Goal: Information Seeking & Learning: Learn about a topic

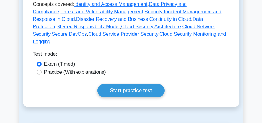
scroll to position [311, 0]
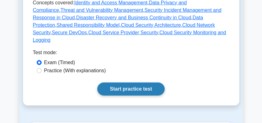
click at [138, 82] on link "Start practice test" at bounding box center [130, 88] width 67 height 13
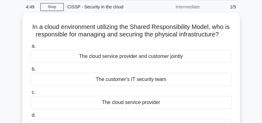
scroll to position [21, 0]
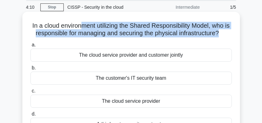
drag, startPoint x: 85, startPoint y: 26, endPoint x: 231, endPoint y: 31, distance: 146.8
click at [231, 31] on h5 "In a cloud environment utilizing the Shared Responsibility Model, who is respon…" at bounding box center [131, 30] width 203 height 16
click at [170, 37] on h5 "In a cloud environment utilizing the Shared Responsibility Model, who is respon…" at bounding box center [131, 30] width 203 height 16
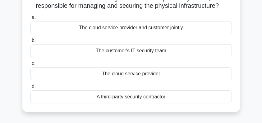
scroll to position [41, 0]
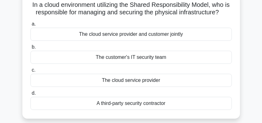
click at [143, 87] on div "The cloud service provider" at bounding box center [130, 80] width 201 height 13
click at [30, 72] on input "c. The cloud service provider" at bounding box center [30, 70] width 0 height 4
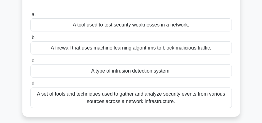
scroll to position [62, 0]
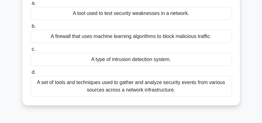
click at [149, 86] on div "A set of tools and techniques used to gather and analyze security events from v…" at bounding box center [130, 86] width 201 height 21
click at [30, 74] on input "d. A set of tools and techniques used to gather and analyze security events fro…" at bounding box center [30, 72] width 0 height 4
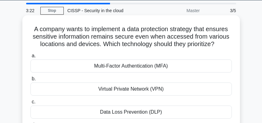
scroll to position [41, 0]
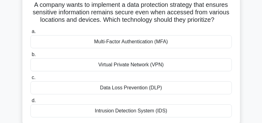
click at [164, 87] on div "Data Loss Prevention (DLP)" at bounding box center [130, 87] width 201 height 13
click at [30, 80] on input "c. Data Loss Prevention (DLP)" at bounding box center [30, 78] width 0 height 4
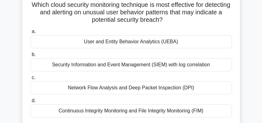
click at [189, 42] on div "User and Entity Behavior Analytics (UEBA)" at bounding box center [130, 41] width 201 height 13
click at [30, 34] on input "a. User and Entity Behavior Analytics (UEBA)" at bounding box center [30, 32] width 0 height 4
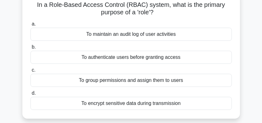
click at [202, 82] on div "To group permissions and assign them to users" at bounding box center [130, 80] width 201 height 13
click at [30, 72] on input "c. To group permissions and assign them to users" at bounding box center [30, 70] width 0 height 4
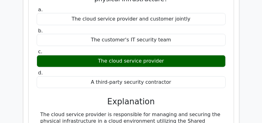
scroll to position [621, 0]
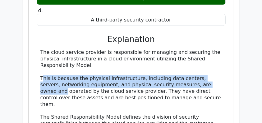
drag, startPoint x: 42, startPoint y: 63, endPoint x: 209, endPoint y: 69, distance: 167.3
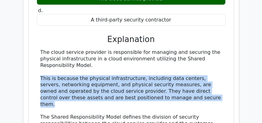
drag, startPoint x: 41, startPoint y: 62, endPoint x: 209, endPoint y: 80, distance: 168.8
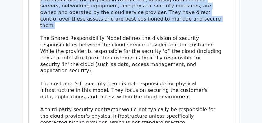
scroll to position [704, 0]
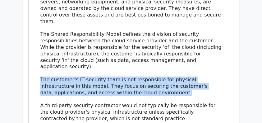
drag, startPoint x: 134, startPoint y: 64, endPoint x: 39, endPoint y: 51, distance: 95.9
click at [39, 51] on div "The cloud service provider is responsible for managing and securing the physica…" at bounding box center [131, 59] width 189 height 187
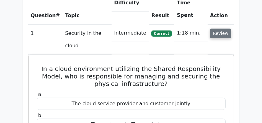
click at [222, 29] on button "Review" at bounding box center [220, 34] width 21 height 10
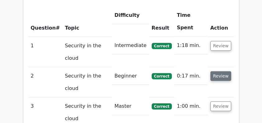
click at [220, 71] on button "Review" at bounding box center [220, 76] width 21 height 10
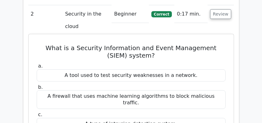
scroll to position [538, 0]
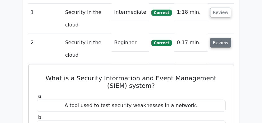
click at [222, 38] on button "Review" at bounding box center [220, 43] width 21 height 10
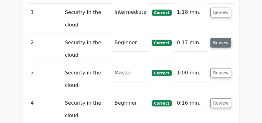
scroll to position [485, 0]
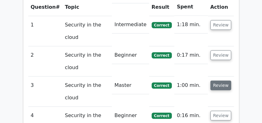
click at [221, 80] on button "Review" at bounding box center [220, 85] width 21 height 10
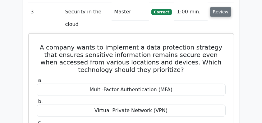
scroll to position [559, 0]
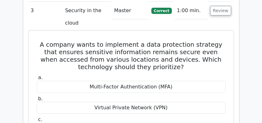
drag, startPoint x: 30, startPoint y: 23, endPoint x: 172, endPoint y: 113, distance: 167.9
copy div "A company wants to implement a data protection strategy that ensures sensitive …"
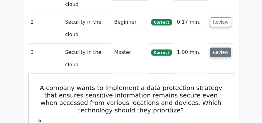
click at [219, 48] on button "Review" at bounding box center [220, 53] width 21 height 10
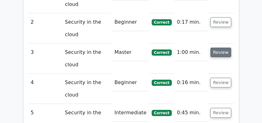
scroll to position [493, 0]
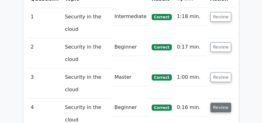
click at [220, 103] on button "Review" at bounding box center [220, 108] width 21 height 10
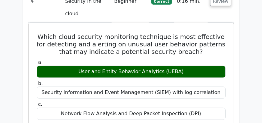
scroll to position [601, 0]
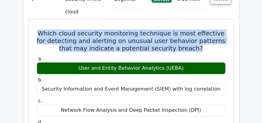
drag, startPoint x: 59, startPoint y: 20, endPoint x: 194, endPoint y: 35, distance: 136.0
click at [194, 35] on h5 "Which cloud security monitoring technique is most effective for detecting and a…" at bounding box center [131, 41] width 190 height 22
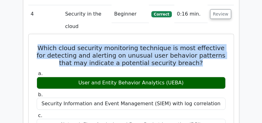
scroll to position [580, 0]
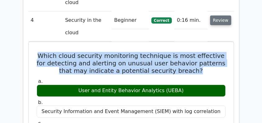
click at [222, 16] on button "Review" at bounding box center [220, 21] width 21 height 10
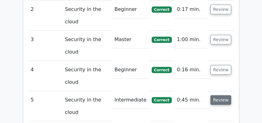
click at [216, 95] on button "Review" at bounding box center [220, 100] width 21 height 10
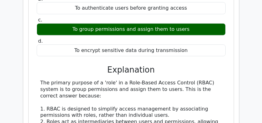
scroll to position [704, 0]
drag, startPoint x: 87, startPoint y: 54, endPoint x: 207, endPoint y: 79, distance: 122.8
click at [207, 79] on div "a. To maintain an audit log of user activities b. To authenticate users before …" at bounding box center [131, 120] width 190 height 292
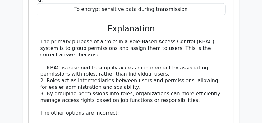
scroll to position [746, 0]
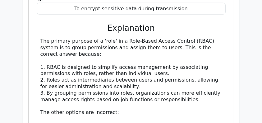
click at [107, 38] on div "The primary purpose of a 'role' in a Role-Based Access Control (RBAC) system is…" at bounding box center [130, 122] width 181 height 168
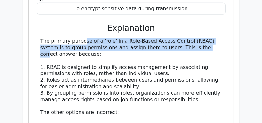
drag, startPoint x: 36, startPoint y: 27, endPoint x: 176, endPoint y: 32, distance: 139.6
click at [176, 38] on div "The primary purpose of a 'role' in a Role-Based Access Control (RBAC) system is…" at bounding box center [131, 122] width 189 height 168
copy div "The primary purpose of a 'role' in a Role-Based Access Control (RBAC) system is…"
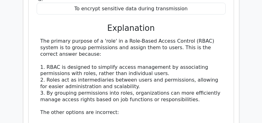
click at [196, 84] on div "The primary purpose of a 'role' in a Role-Based Access Control (RBAC) system is…" at bounding box center [130, 122] width 181 height 168
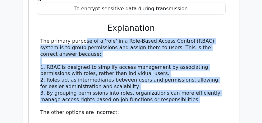
drag, startPoint x: 197, startPoint y: 85, endPoint x: 33, endPoint y: 23, distance: 175.5
click at [33, 23] on div "In a Role-Based Access Control (RBAC) system, what is the primary purpose of a …" at bounding box center [131, 68] width 200 height 322
copy div "The primary purpose of a 'role' in a Role-Based Access Control (RBAC) system is…"
click at [233, 37] on div "In a Role-Based Access Control (RBAC) system, what is the primary purpose of a …" at bounding box center [131, 67] width 206 height 327
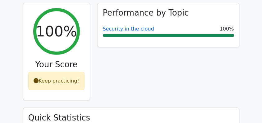
scroll to position [228, 0]
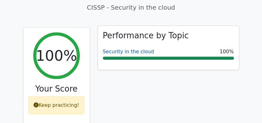
click at [126, 48] on link "Security in the cloud" at bounding box center [128, 51] width 51 height 6
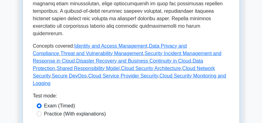
scroll to position [373, 0]
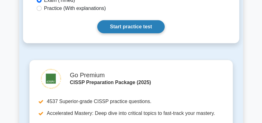
click at [144, 20] on link "Start practice test" at bounding box center [130, 26] width 67 height 13
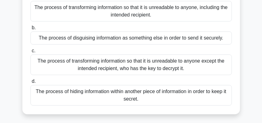
scroll to position [41, 0]
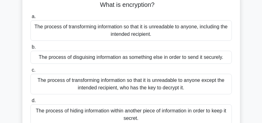
click at [163, 89] on div "The process of transforming information so that it is unreadable to anyone exce…" at bounding box center [130, 84] width 201 height 21
click at [30, 72] on input "c. The process of transforming information so that it is unreadable to anyone e…" at bounding box center [30, 70] width 0 height 4
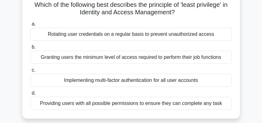
click at [146, 61] on div "Granting users the minimum level of access required to perform their job functi…" at bounding box center [130, 57] width 201 height 13
click at [30, 49] on input "b. Granting users the minimum level of access required to perform their job fun…" at bounding box center [30, 47] width 0 height 4
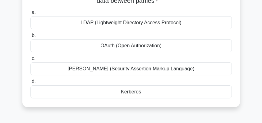
scroll to position [62, 0]
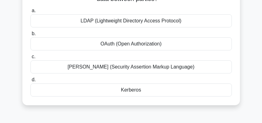
click at [177, 70] on div "SAML (Security Assertion Markup Language)" at bounding box center [130, 66] width 201 height 13
click at [30, 59] on input "c. SAML (Security Assertion Markup Language)" at bounding box center [30, 57] width 0 height 4
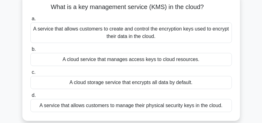
scroll to position [41, 0]
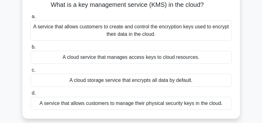
click at [160, 34] on div "A service that allows customers to create and control the encryption keys used …" at bounding box center [130, 30] width 201 height 21
click at [30, 19] on input "a. A service that allows customers to create and control the encryption keys us…" at bounding box center [30, 17] width 0 height 4
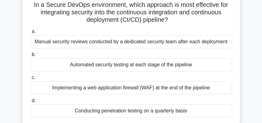
click at [204, 67] on div "Automated security testing at each stage of the pipeline" at bounding box center [130, 64] width 201 height 13
click at [30, 57] on input "b. Automated security testing at each stage of the pipeline" at bounding box center [30, 55] width 0 height 4
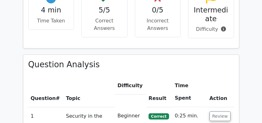
scroll to position [393, 0]
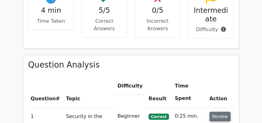
click at [216, 112] on button "Review" at bounding box center [219, 117] width 21 height 10
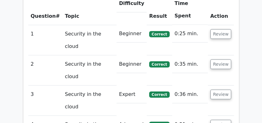
scroll to position [476, 0]
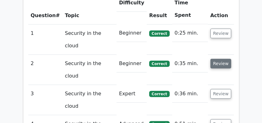
click at [225, 59] on button "Review" at bounding box center [220, 64] width 21 height 10
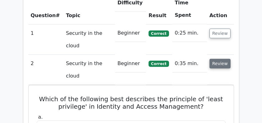
click at [224, 59] on button "Review" at bounding box center [219, 64] width 21 height 10
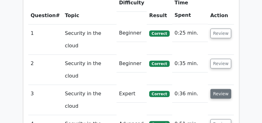
click at [220, 89] on button "Review" at bounding box center [220, 94] width 21 height 10
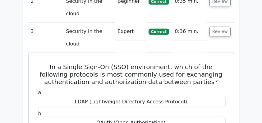
scroll to position [518, 0]
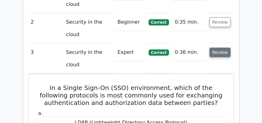
click at [223, 48] on button "Review" at bounding box center [219, 53] width 21 height 10
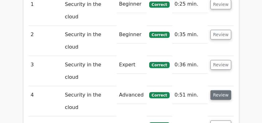
click at [223, 90] on button "Review" at bounding box center [220, 95] width 21 height 10
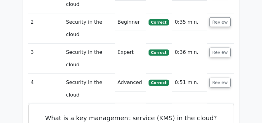
scroll to position [580, 0]
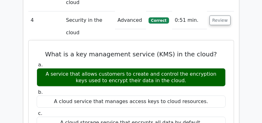
drag, startPoint x: 50, startPoint y: 25, endPoint x: 178, endPoint y: 55, distance: 131.3
copy div "What is a key management service (KMS) in the cloud? a. A service that allows c…"
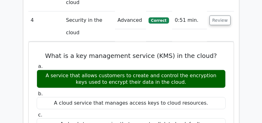
drag, startPoint x: 245, startPoint y: 52, endPoint x: 235, endPoint y: 58, distance: 11.1
click at [245, 52] on main "Go Premium CISSP Preparation Package (2025) 4537 Superior-grade CISSP practice …" at bounding box center [131, 9] width 262 height 1143
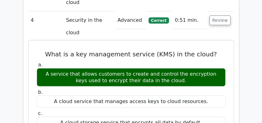
click at [116, 50] on h5 "What is a key management service (KMS) in the cloud?" at bounding box center [131, 53] width 190 height 7
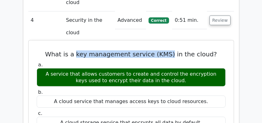
drag, startPoint x: 78, startPoint y: 27, endPoint x: 172, endPoint y: 27, distance: 93.2
click at [172, 50] on h5 "What is a key management service (KMS) in the cloud?" at bounding box center [131, 53] width 190 height 7
copy h5 "key management service (KMS)"
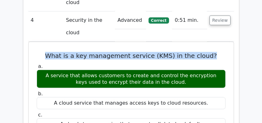
scroll to position [0, 4]
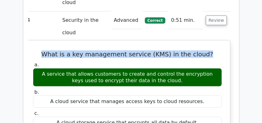
drag, startPoint x: 48, startPoint y: 25, endPoint x: 210, endPoint y: 27, distance: 162.2
click at [210, 50] on h5 "What is a key management service (KMS) in the cloud?" at bounding box center [127, 53] width 190 height 7
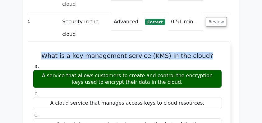
scroll to position [559, 0]
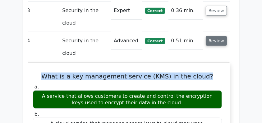
click at [222, 36] on button "Review" at bounding box center [216, 41] width 21 height 10
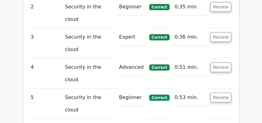
scroll to position [493, 0]
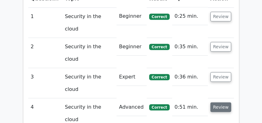
click at [222, 102] on button "Review" at bounding box center [220, 107] width 21 height 10
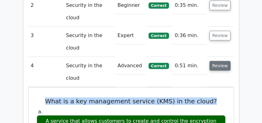
click at [221, 61] on button "Review" at bounding box center [219, 66] width 21 height 10
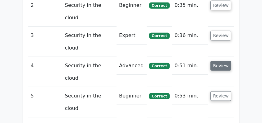
scroll to position [510, 0]
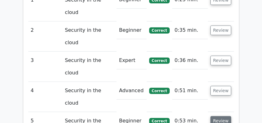
click at [221, 116] on button "Review" at bounding box center [220, 121] width 21 height 10
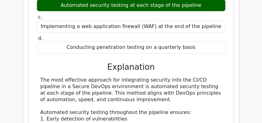
scroll to position [742, 0]
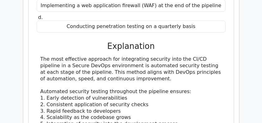
drag, startPoint x: 35, startPoint y: 30, endPoint x: 220, endPoint y: 48, distance: 185.7
click at [220, 48] on div "In a Secure DevOps environment, which approach is most effective for integratin…" at bounding box center [131, 85] width 200 height 349
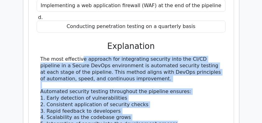
drag, startPoint x: 38, startPoint y: 31, endPoint x: 181, endPoint y: 97, distance: 157.7
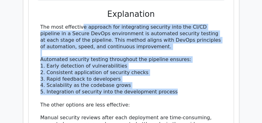
scroll to position [783, 0]
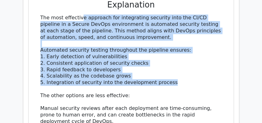
copy div "The most effective approach for integrating security into the CI/CD pipeline in…"
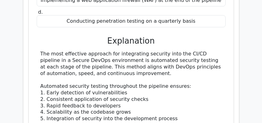
scroll to position [742, 0]
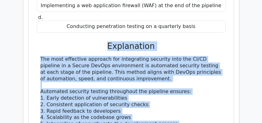
drag, startPoint x: 108, startPoint y: 19, endPoint x: 210, endPoint y: 101, distance: 130.8
click at [210, 101] on div "a. Manual security reviews conducted by a dedicated security team after each de…" at bounding box center [131, 98] width 190 height 311
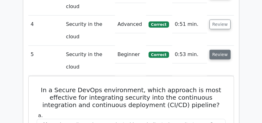
click at [220, 50] on button "Review" at bounding box center [219, 55] width 21 height 10
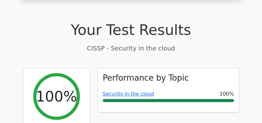
scroll to position [187, 0]
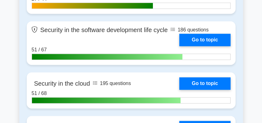
scroll to position [1115, 0]
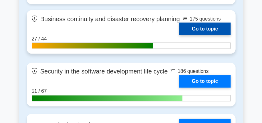
click at [189, 25] on link "Go to topic" at bounding box center [204, 29] width 51 height 12
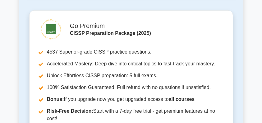
scroll to position [331, 0]
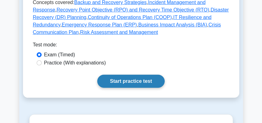
click at [126, 84] on link "Start practice test" at bounding box center [130, 81] width 67 height 13
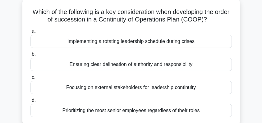
scroll to position [62, 0]
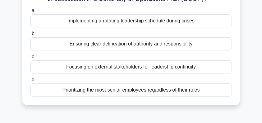
click at [175, 91] on div "Prioritizing the most senior employees regardless of their roles" at bounding box center [130, 89] width 201 height 13
click at [30, 82] on input "d. Prioritizing the most senior employees regardless of their roles" at bounding box center [30, 80] width 0 height 4
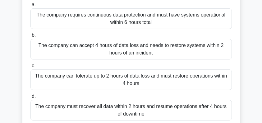
scroll to position [83, 0]
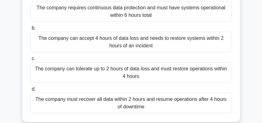
click at [213, 74] on div "The company can tolerate up to 2 hours of data loss and must restore operations…" at bounding box center [130, 72] width 201 height 21
click at [30, 61] on input "c. The company can tolerate up to 2 hours of data loss and must restore operati…" at bounding box center [30, 59] width 0 height 4
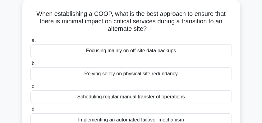
scroll to position [62, 0]
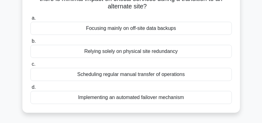
click at [189, 98] on div "Implementing an automated failover mechanism" at bounding box center [130, 97] width 201 height 13
click at [30, 89] on input "d. Implementing an automated failover mechanism" at bounding box center [30, 87] width 0 height 4
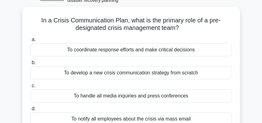
scroll to position [41, 0]
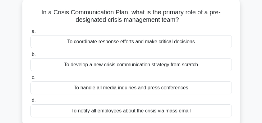
click at [202, 42] on div "To coordinate response efforts and make critical decisions" at bounding box center [130, 41] width 201 height 13
click at [30, 34] on input "a. To coordinate response efforts and make critical decisions" at bounding box center [30, 32] width 0 height 4
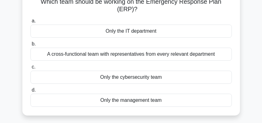
scroll to position [62, 0]
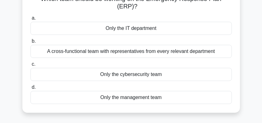
click at [212, 55] on div "A cross-functional team with representatives from every relevant department" at bounding box center [130, 51] width 201 height 13
click at [30, 43] on input "b. A cross-functional team with representatives from every relevant department" at bounding box center [30, 41] width 0 height 4
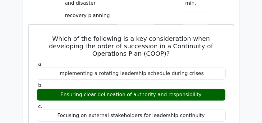
scroll to position [497, 0]
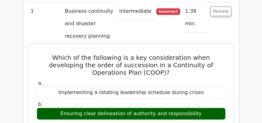
drag, startPoint x: 62, startPoint y: 96, endPoint x: 201, endPoint y: 97, distance: 138.9
click at [201, 108] on div "Ensuring clear delineation of authority and responsibility" at bounding box center [131, 114] width 189 height 12
copy div "Ensuring clear delineation of authority and responsibility"
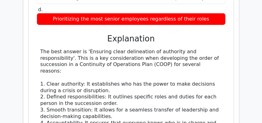
scroll to position [642, 0]
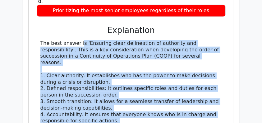
drag, startPoint x: 39, startPoint y: 27, endPoint x: 138, endPoint y: 112, distance: 130.2
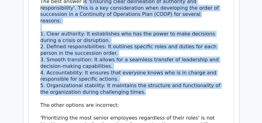
copy div "The best answer is 'Ensuring clear delineation of authority and responsibility'…"
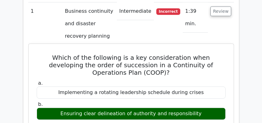
scroll to position [455, 0]
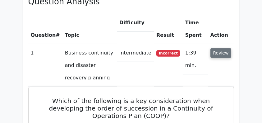
click at [227, 48] on button "Review" at bounding box center [220, 53] width 21 height 10
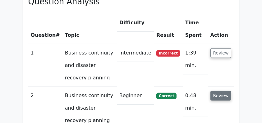
click at [222, 91] on button "Review" at bounding box center [220, 96] width 21 height 10
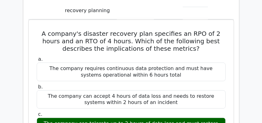
scroll to position [559, 0]
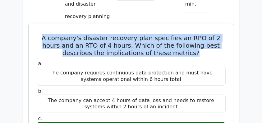
drag, startPoint x: 36, startPoint y: 24, endPoint x: 216, endPoint y: 39, distance: 180.2
click at [216, 39] on h5 "A company's disaster recovery plan specifies an RPO of 2 hours and an RTO of 4 …" at bounding box center [131, 45] width 190 height 22
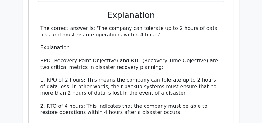
scroll to position [725, 0]
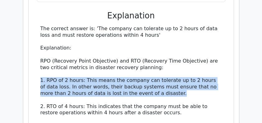
drag, startPoint x: 35, startPoint y: 65, endPoint x: 165, endPoint y: 76, distance: 129.8
click at [165, 76] on div "A company's disaster recovery plan specifies an RPO of 2 hours and an RTO of 4 …" at bounding box center [131, 61] width 200 height 400
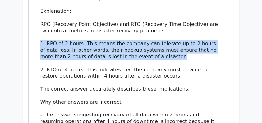
scroll to position [766, 0]
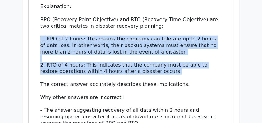
drag, startPoint x: 163, startPoint y: 57, endPoint x: 35, endPoint y: 23, distance: 132.6
click at [35, 23] on div "A company's disaster recovery plan specifies an RPO of 2 hours and an RTO of 4 …" at bounding box center [131, 20] width 200 height 400
copy div "1. RPO of 2 hours: This means the company can tolerate up to 2 hours of data lo…"
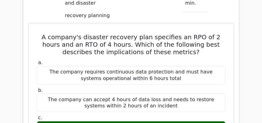
scroll to position [559, 0]
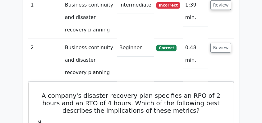
scroll to position [497, 0]
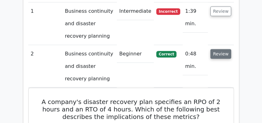
click at [221, 49] on button "Review" at bounding box center [220, 54] width 21 height 10
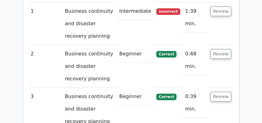
scroll to position [518, 0]
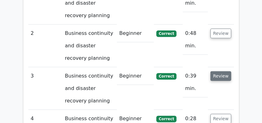
click at [220, 71] on button "Review" at bounding box center [220, 76] width 21 height 10
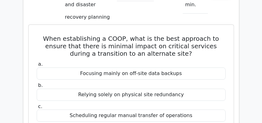
scroll to position [621, 0]
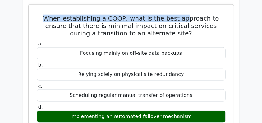
drag, startPoint x: 37, startPoint y: 2, endPoint x: 176, endPoint y: 4, distance: 139.2
click at [176, 15] on h5 "When establishing a COOP, what is the best approach to ensure that there is min…" at bounding box center [131, 26] width 190 height 22
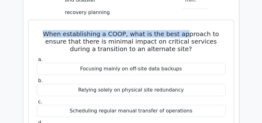
scroll to position [601, 0]
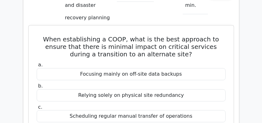
click at [183, 35] on h5 "When establishing a COOP, what is the best approach to ensure that there is min…" at bounding box center [131, 46] width 190 height 22
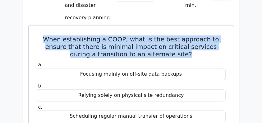
drag, startPoint x: 36, startPoint y: 23, endPoint x: 179, endPoint y: 43, distance: 145.0
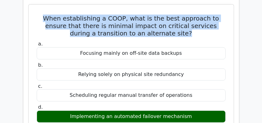
click at [195, 110] on div "Implementing an automated failover mechanism" at bounding box center [131, 116] width 189 height 12
copy div "When establishing a COOP, what is the best approach to ensure that there is min…"
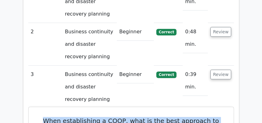
scroll to position [518, 0]
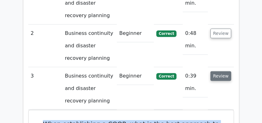
click at [227, 71] on button "Review" at bounding box center [220, 76] width 21 height 10
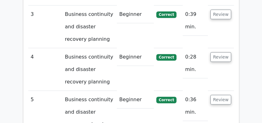
scroll to position [580, 0]
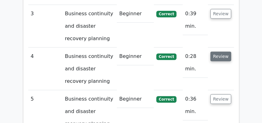
click at [223, 52] on button "Review" at bounding box center [220, 57] width 21 height 10
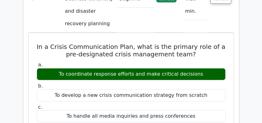
scroll to position [642, 0]
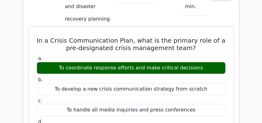
drag, startPoint x: 37, startPoint y: 24, endPoint x: 208, endPoint y: 53, distance: 173.3
copy div "In a Crisis Communication Plan, what is the primary role of a pre-designated cr…"
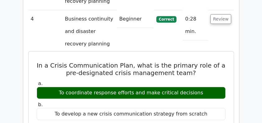
scroll to position [580, 0]
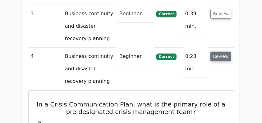
click at [225, 52] on button "Review" at bounding box center [220, 57] width 21 height 10
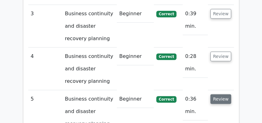
click at [223, 94] on button "Review" at bounding box center [220, 99] width 21 height 10
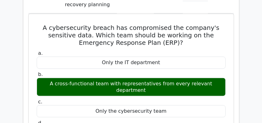
scroll to position [704, 0]
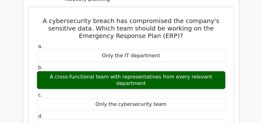
drag, startPoint x: 43, startPoint y: 6, endPoint x: 224, endPoint y: 64, distance: 190.0
click at [224, 64] on div "A cybersecurity breach has compromised the company's sensitive data. Which team…" at bounding box center [131, 110] width 200 height 200
copy div "A cybersecurity breach has compromised the company's sensitive data. Which team…"
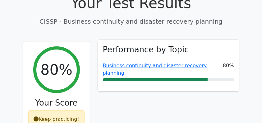
scroll to position [166, 0]
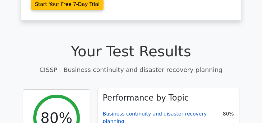
click at [135, 111] on link "Business continuity and disaster recovery planning" at bounding box center [155, 117] width 104 height 13
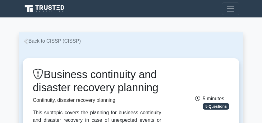
drag, startPoint x: 48, startPoint y: 75, endPoint x: 77, endPoint y: 100, distance: 38.8
click at [77, 94] on h1 "Business continuity and disaster recovery planning" at bounding box center [97, 81] width 128 height 26
copy h1 "Business continuity and disaster recovery planning"
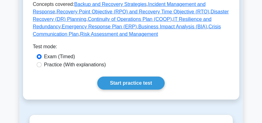
scroll to position [331, 0]
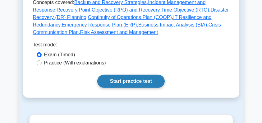
click at [139, 88] on link "Start practice test" at bounding box center [130, 81] width 67 height 13
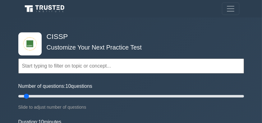
click at [81, 42] on div "Topics Security and Risk Management Asset Security Security Architecture and En…" at bounding box center [131, 57] width 226 height 35
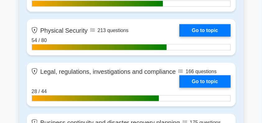
scroll to position [1010, 0]
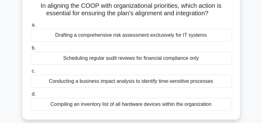
scroll to position [41, 0]
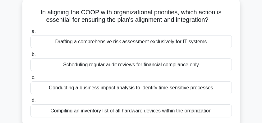
click at [161, 91] on div "Conducting a business impact analysis to identify time-sensitive processes" at bounding box center [130, 87] width 201 height 13
click at [30, 80] on input "c. Conducting a business impact analysis to identify time-sensitive processes" at bounding box center [30, 78] width 0 height 4
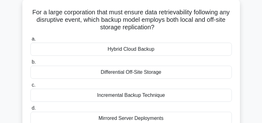
click at [203, 50] on div "Hybrid Cloud Backup" at bounding box center [130, 49] width 201 height 13
click at [30, 41] on input "a. Hybrid Cloud Backup" at bounding box center [30, 39] width 0 height 4
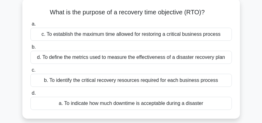
click at [221, 35] on div "c. To establish the maximum time allowed for restoring a critical business proc…" at bounding box center [130, 34] width 201 height 13
click at [30, 26] on input "a. c. To establish the maximum time allowed for restoring a critical business p…" at bounding box center [30, 24] width 0 height 4
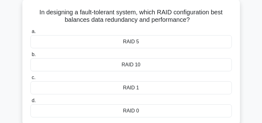
click at [158, 65] on div "RAID 10" at bounding box center [130, 64] width 201 height 13
click at [30, 57] on input "b. RAID 10" at bounding box center [30, 55] width 0 height 4
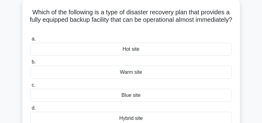
click at [147, 50] on div "Hot site" at bounding box center [130, 49] width 201 height 13
click at [30, 41] on input "a. Hot site" at bounding box center [30, 39] width 0 height 4
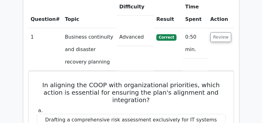
scroll to position [476, 0]
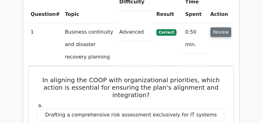
click at [220, 27] on button "Review" at bounding box center [220, 32] width 21 height 10
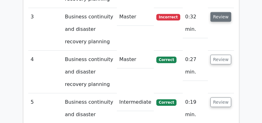
scroll to position [538, 0]
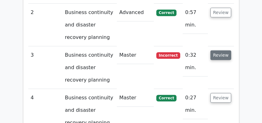
click at [219, 50] on button "Review" at bounding box center [220, 55] width 21 height 10
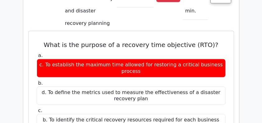
scroll to position [621, 0]
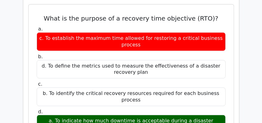
drag, startPoint x: 44, startPoint y: 2, endPoint x: 221, endPoint y: 105, distance: 204.7
click at [221, 105] on div "What is the purpose of a recovery time objective (RTO)? a. c. To establish the …" at bounding box center [131, 124] width 200 height 235
copy div "What is the purpose of a recovery time objective (RTO)? a. c. To establish the …"
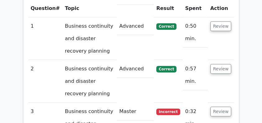
scroll to position [476, 0]
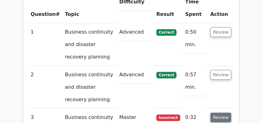
click at [216, 112] on button "Review" at bounding box center [220, 117] width 21 height 10
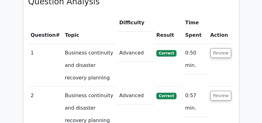
scroll to position [435, 0]
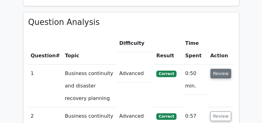
click at [220, 69] on button "Review" at bounding box center [220, 74] width 21 height 10
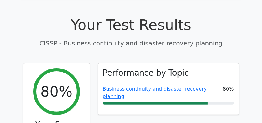
scroll to position [228, 0]
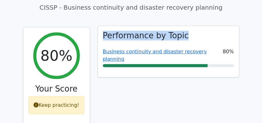
drag, startPoint x: 102, startPoint y: 19, endPoint x: 193, endPoint y: 21, distance: 91.0
click at [193, 26] on div "Performance by Topic Business continuity and disaster recovery planning 80%" at bounding box center [168, 51] width 141 height 51
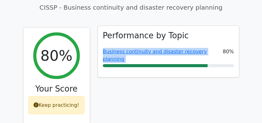
drag, startPoint x: 101, startPoint y: 37, endPoint x: 224, endPoint y: 35, distance: 123.7
click at [224, 35] on div "Performance by Topic Business continuity and disaster recovery planning 80%" at bounding box center [168, 51] width 141 height 51
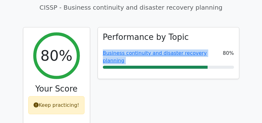
copy div "Business continuity and disaster recovery planning"
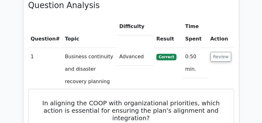
scroll to position [435, 0]
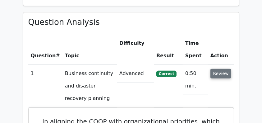
click at [221, 69] on button "Review" at bounding box center [220, 74] width 21 height 10
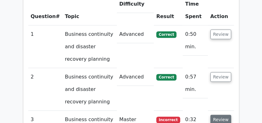
scroll to position [518, 0]
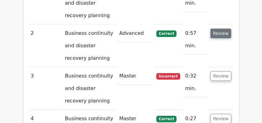
click at [222, 29] on button "Review" at bounding box center [220, 34] width 21 height 10
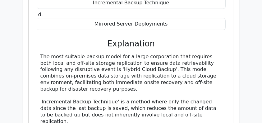
scroll to position [684, 0]
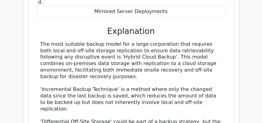
drag, startPoint x: 40, startPoint y: 29, endPoint x: 109, endPoint y: 63, distance: 77.5
click at [109, 63] on div "The most suitable backup model for a large corporation that requires both local…" at bounding box center [131, 109] width 189 height 136
copy div "The most suitable backup model for a large corporation that requires both local…"
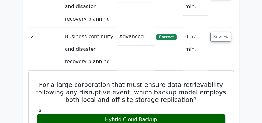
scroll to position [497, 0]
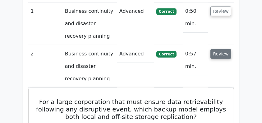
click at [217, 49] on button "Review" at bounding box center [220, 54] width 21 height 10
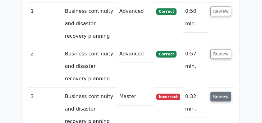
click at [225, 92] on button "Review" at bounding box center [220, 97] width 21 height 10
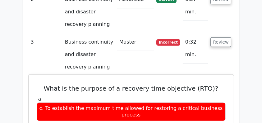
scroll to position [559, 0]
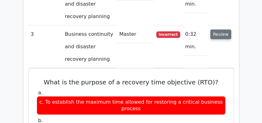
click at [223, 30] on button "Review" at bounding box center [220, 35] width 21 height 10
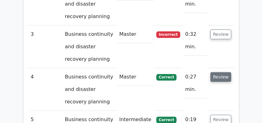
click at [222, 72] on button "Review" at bounding box center [220, 77] width 21 height 10
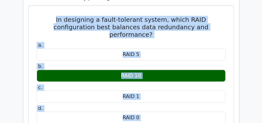
scroll to position [665, 0]
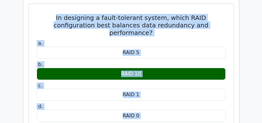
drag, startPoint x: 37, startPoint y: 24, endPoint x: 174, endPoint y: 91, distance: 152.9
copy div "In designing a fault-tolerant system, which RAID configuration best balances da…"
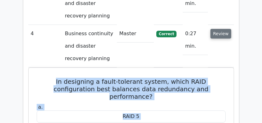
click at [228, 29] on button "Review" at bounding box center [220, 34] width 21 height 10
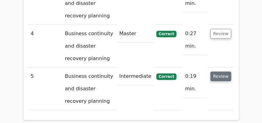
click at [223, 71] on button "Review" at bounding box center [220, 76] width 21 height 10
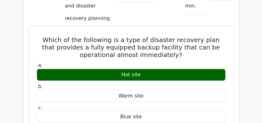
scroll to position [685, 0]
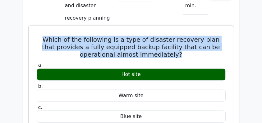
drag, startPoint x: 34, startPoint y: 23, endPoint x: 204, endPoint y: 42, distance: 170.7
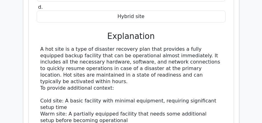
scroll to position [830, 0]
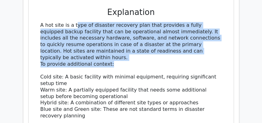
drag, startPoint x: 39, startPoint y: 10, endPoint x: 175, endPoint y: 49, distance: 141.1
click at [175, 49] on div "A hot site is a type of disaster recovery plan that provides a fully equipped b…" at bounding box center [131, 83] width 189 height 123
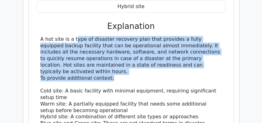
scroll to position [810, 0]
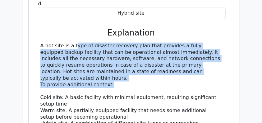
click at [175, 43] on div "A hot site is a type of disaster recovery plan that provides a fully equipped b…" at bounding box center [130, 104] width 181 height 123
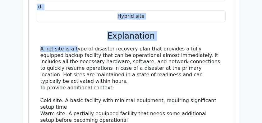
scroll to position [0, 4]
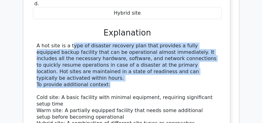
drag, startPoint x: 31, startPoint y: 32, endPoint x: 211, endPoint y: 70, distance: 183.7
click at [211, 70] on div "Which of the following is a type of disaster recovery plan that provides a full…" at bounding box center [127, 42] width 200 height 277
click at [120, 71] on div "A hot site is a type of disaster recovery plan that provides a fully equipped b…" at bounding box center [127, 104] width 181 height 123
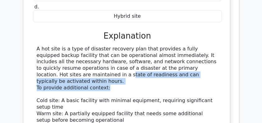
scroll to position [0, 0]
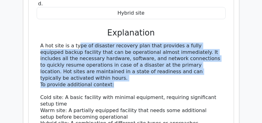
drag, startPoint x: 125, startPoint y: 70, endPoint x: 44, endPoint y: 33, distance: 88.8
click at [44, 43] on div "A hot site is a type of disaster recovery plan that provides a fully equipped b…" at bounding box center [130, 104] width 181 height 123
click at [54, 46] on div "A hot site is a type of disaster recovery plan that provides a fully equipped b…" at bounding box center [130, 104] width 181 height 123
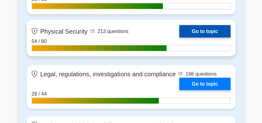
scroll to position [1031, 0]
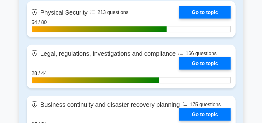
click at [22, 40] on div "Contents of the CISSP package 4537 CISSP questions grouped in 29 topics and 334…" at bounding box center [131, 56] width 224 height 1352
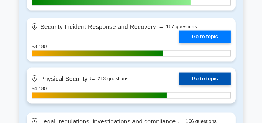
scroll to position [1010, 0]
